Goal: Task Accomplishment & Management: Manage account settings

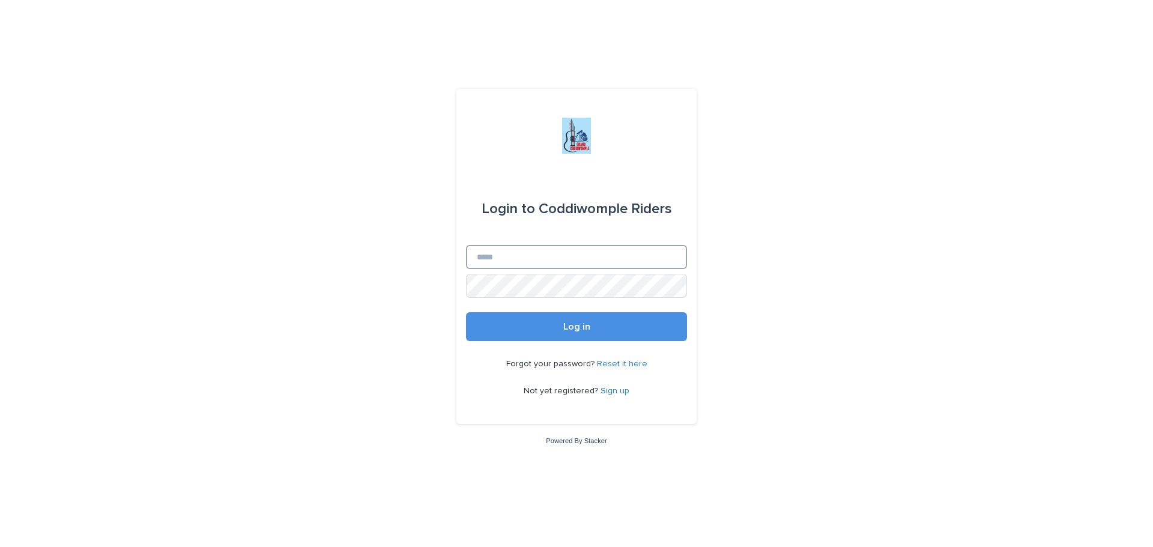
type input "**********"
click at [526, 311] on form "**********" at bounding box center [576, 257] width 221 height 168
click at [568, 327] on span "Log in" at bounding box center [576, 327] width 27 height 10
